Goal: Transaction & Acquisition: Purchase product/service

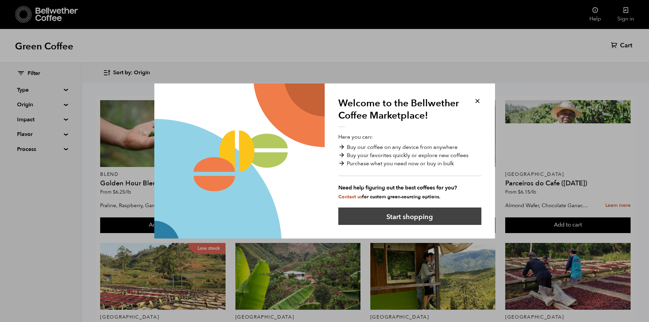
click at [406, 217] on button "Start shopping" at bounding box center [409, 215] width 143 height 17
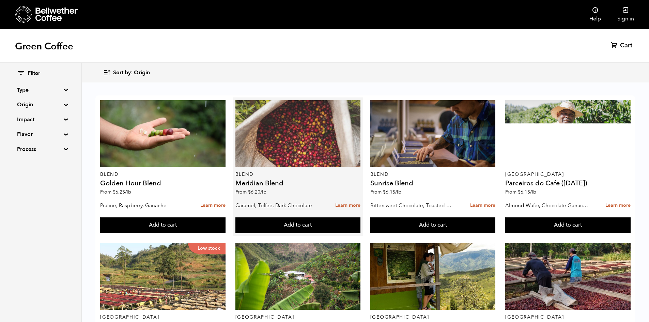
click at [287, 155] on div at bounding box center [297, 133] width 125 height 67
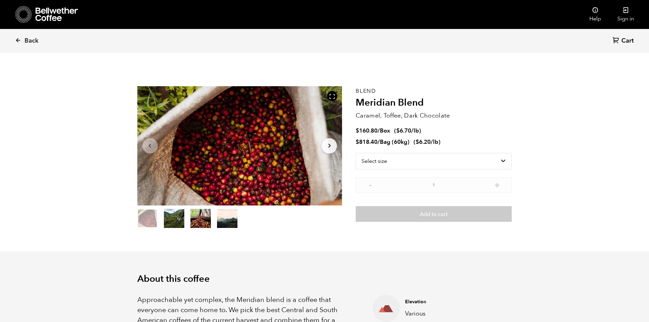
scroll to position [296, 363]
click at [505, 163] on select "Select size Bag (60kg) (132 lbs) Box (24 lbs)" at bounding box center [434, 161] width 156 height 16
select select "box"
click at [356, 153] on select "Select size Bag (60kg) (132 lbs) Box (24 lbs)" at bounding box center [434, 161] width 156 height 16
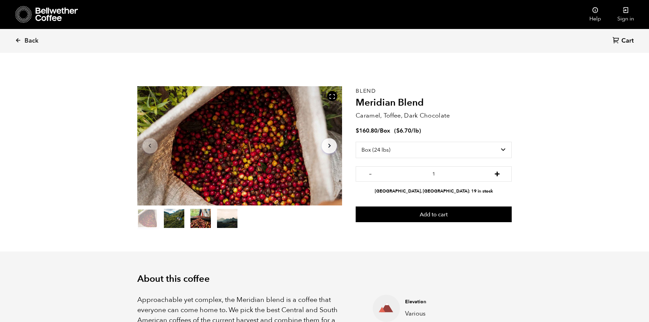
click at [500, 175] on button "+" at bounding box center [497, 173] width 9 height 7
click at [499, 174] on button "+" at bounding box center [497, 173] width 9 height 7
click at [371, 175] on button "-" at bounding box center [370, 173] width 9 height 7
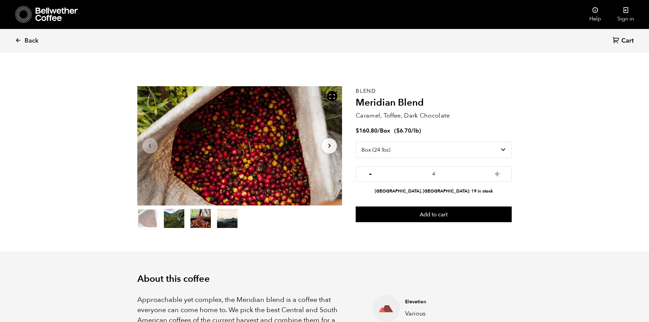
click at [371, 175] on button "-" at bounding box center [370, 173] width 9 height 7
type input "1"
click at [31, 40] on span "Back" at bounding box center [32, 41] width 14 height 8
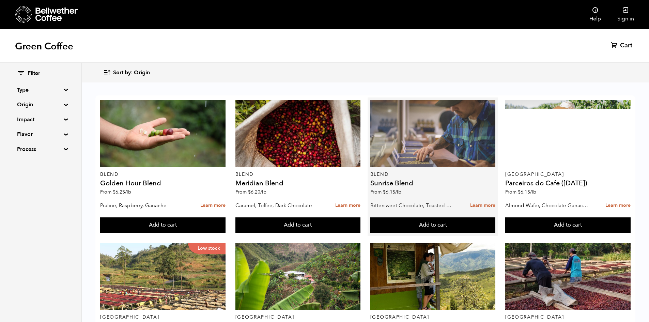
scroll to position [102, 0]
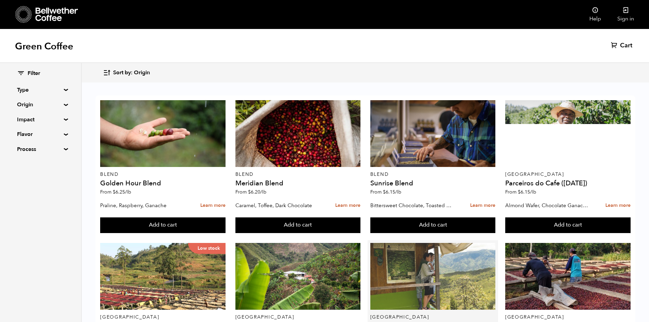
click at [435, 243] on div at bounding box center [432, 276] width 125 height 67
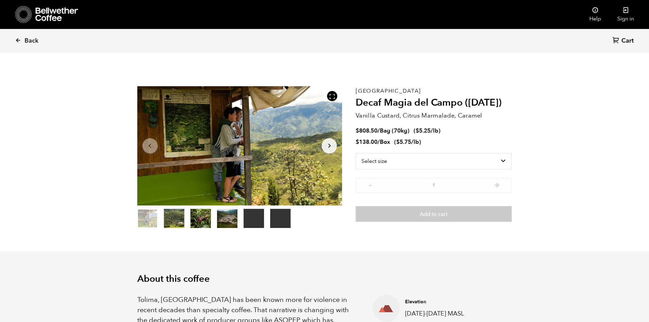
scroll to position [296, 363]
click at [500, 162] on select "Select size Bag (70kg) (154 lbs) Box (24 lbs)" at bounding box center [434, 161] width 156 height 16
select select "box"
click at [356, 153] on select "Select size Bag (70kg) (154 lbs) Box (24 lbs)" at bounding box center [434, 161] width 156 height 16
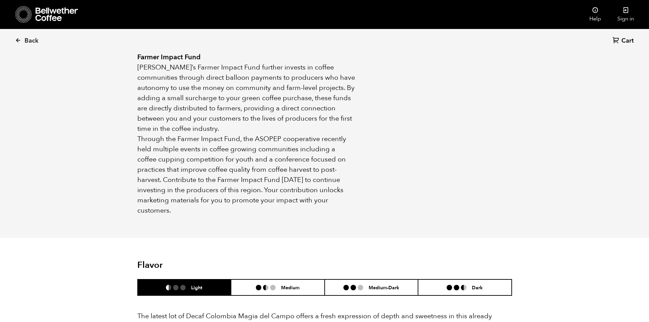
scroll to position [477, 0]
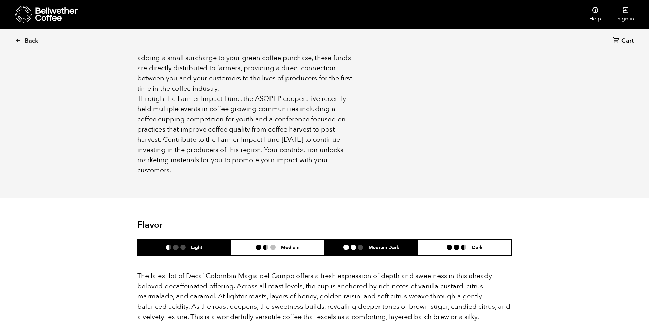
click at [347, 245] on li at bounding box center [345, 247] width 5 height 5
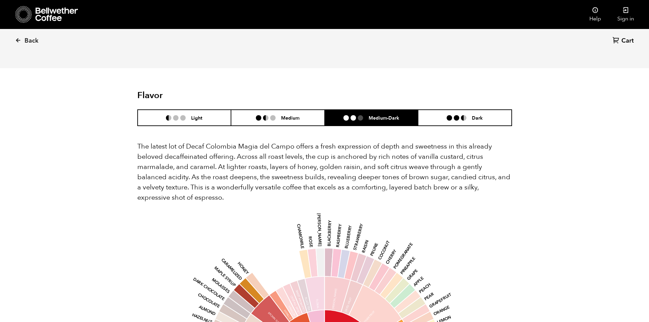
scroll to position [613, 0]
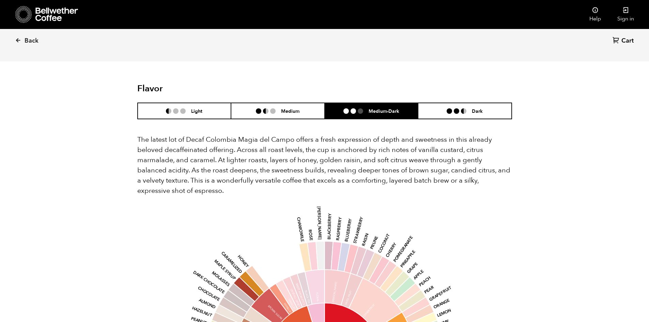
click at [377, 108] on h6 "Medium-Dark" at bounding box center [384, 111] width 31 height 6
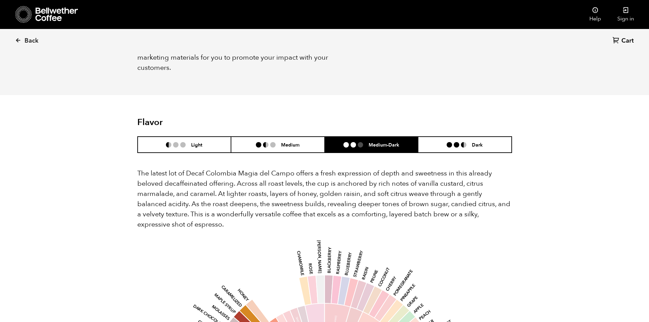
scroll to position [579, 0]
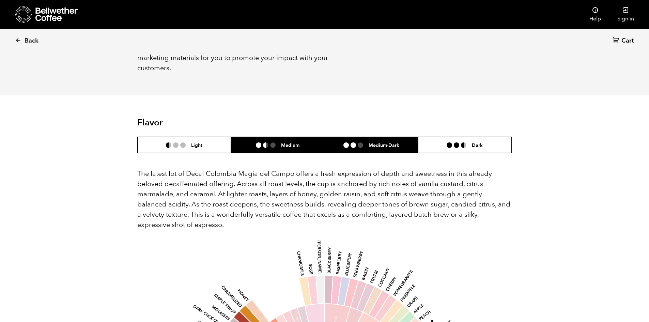
click at [300, 137] on li "Medium" at bounding box center [278, 145] width 94 height 16
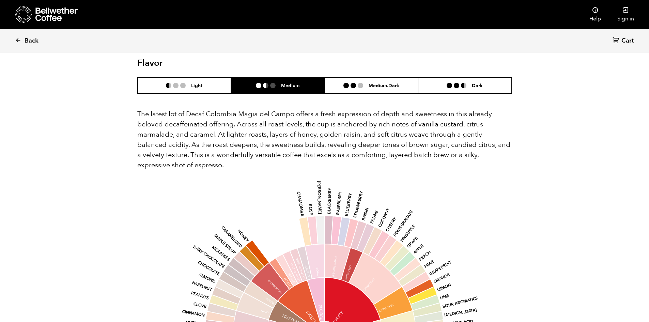
scroll to position [647, 0]
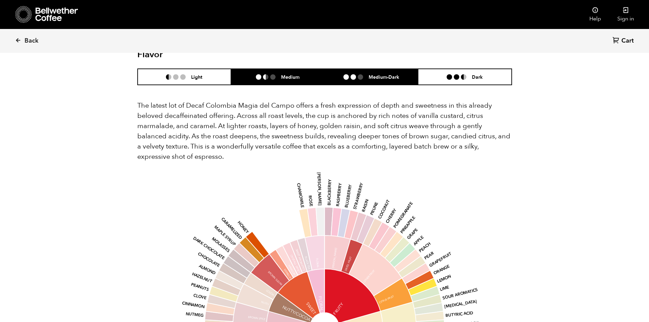
click at [369, 74] on h6 "Medium-Dark" at bounding box center [384, 77] width 31 height 6
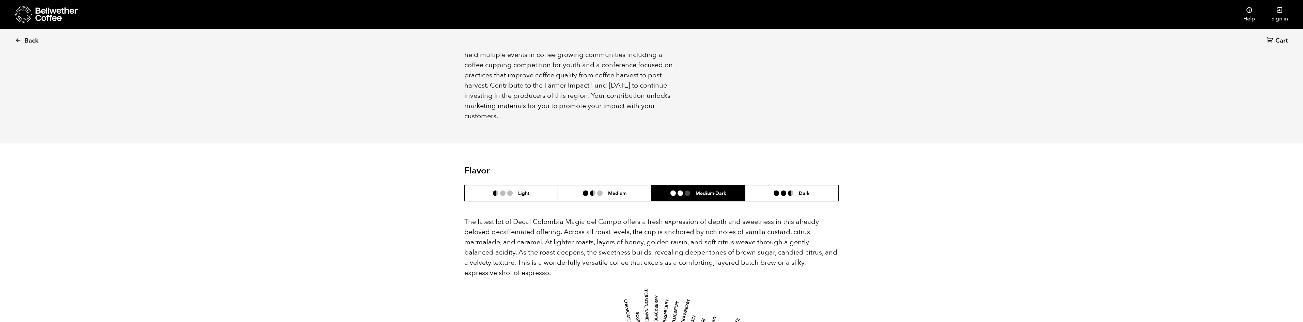
scroll to position [545, 0]
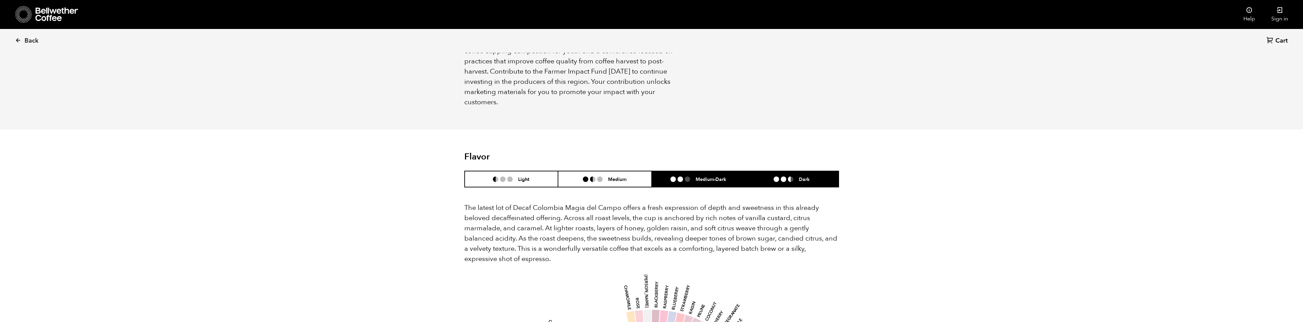
click at [654, 176] on li at bounding box center [790, 178] width 5 height 5
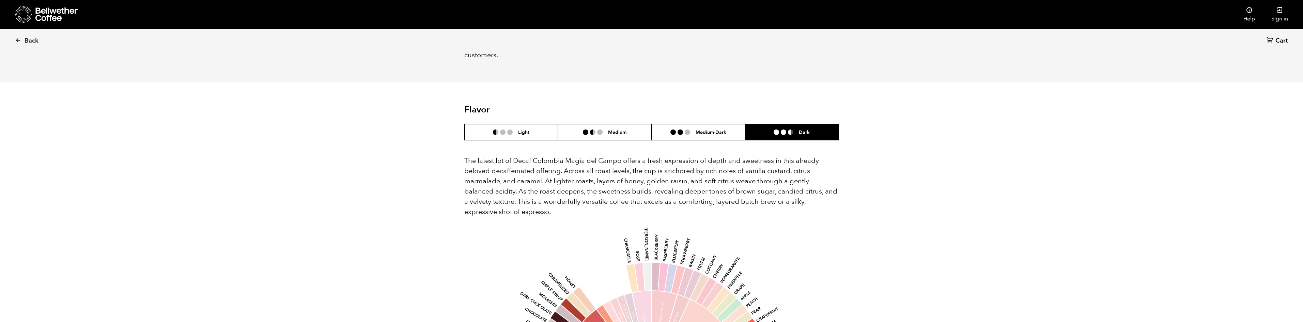
scroll to position [579, 0]
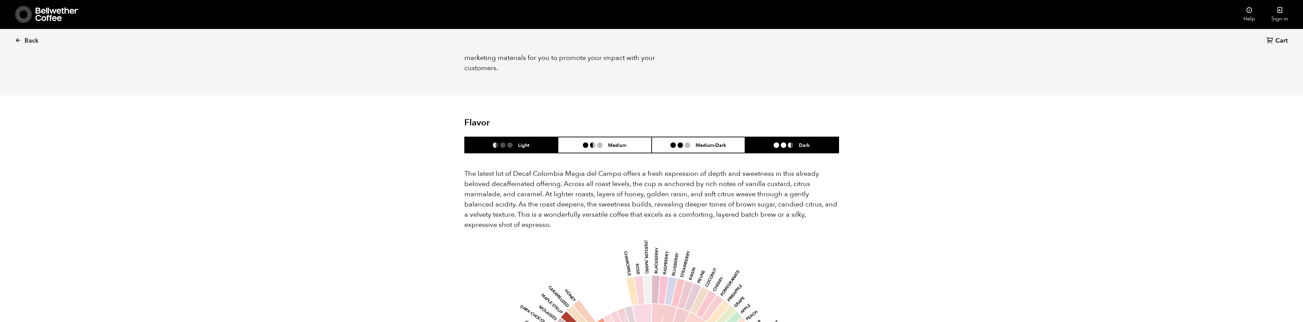
click at [501, 142] on li at bounding box center [502, 144] width 5 height 5
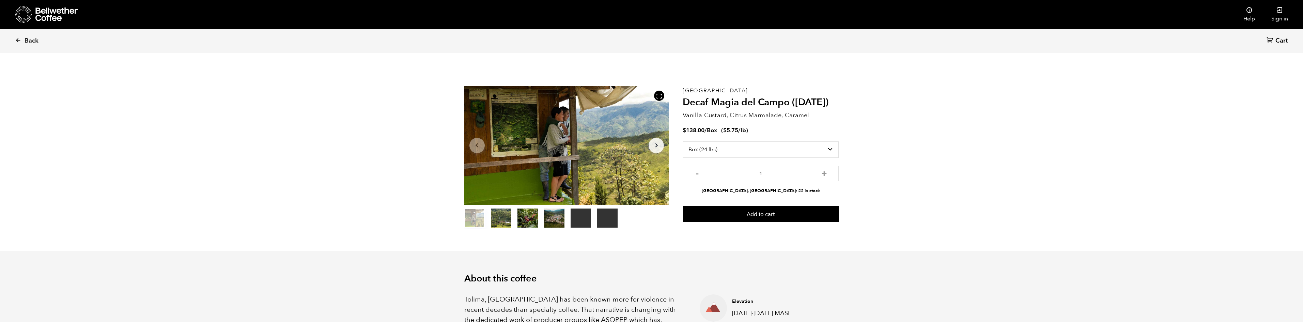
scroll to position [0, 0]
